Goal: Information Seeking & Learning: Learn about a topic

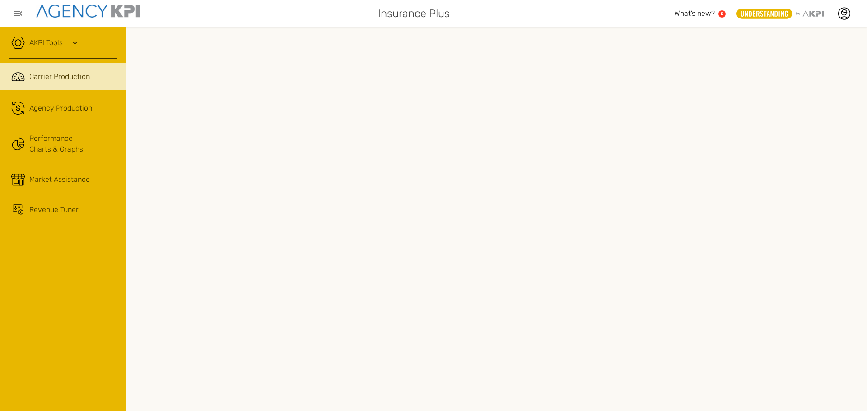
click at [60, 93] on ul ".cls-1{fill:none;stroke:#221f20;stroke-linecap:round;stroke-linejoin:round;stro…" at bounding box center [63, 142] width 108 height 159
click at [58, 104] on span "Agency Production" at bounding box center [60, 108] width 63 height 11
